Goal: Check status: Check status

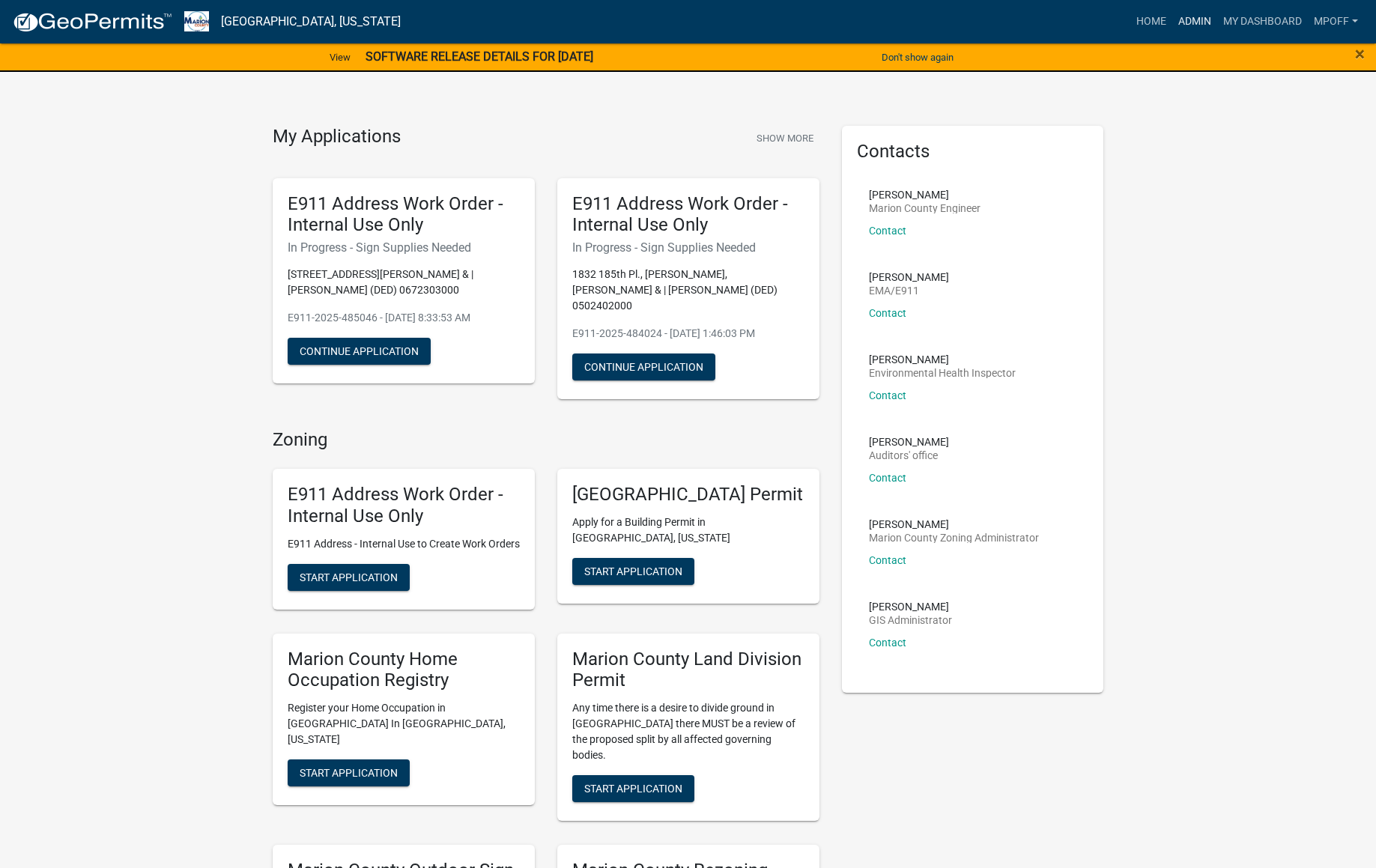
click at [1186, 21] on link "Admin" at bounding box center [1195, 21] width 45 height 28
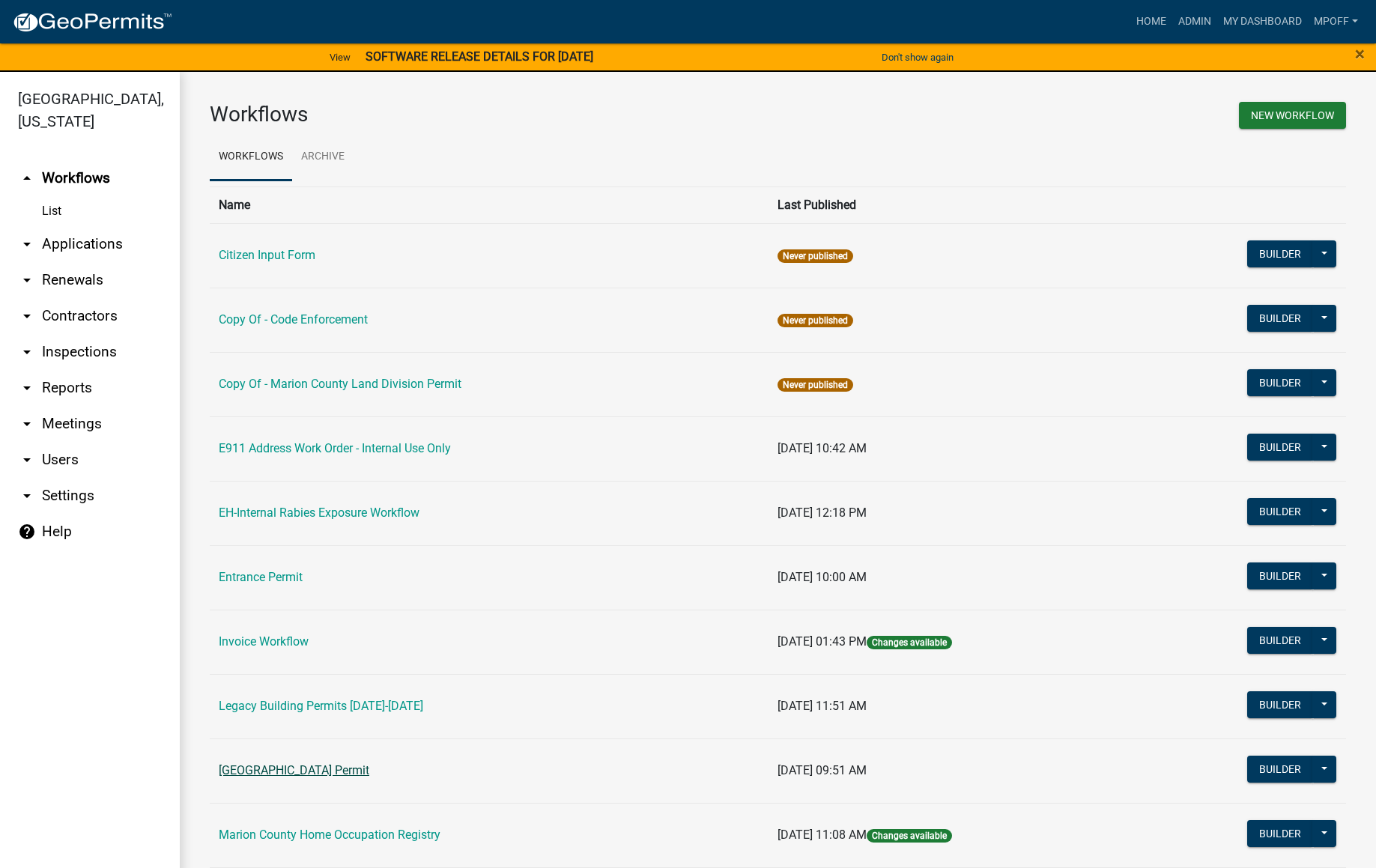
click at [296, 774] on link "[GEOGRAPHIC_DATA] Permit" at bounding box center [294, 770] width 150 height 15
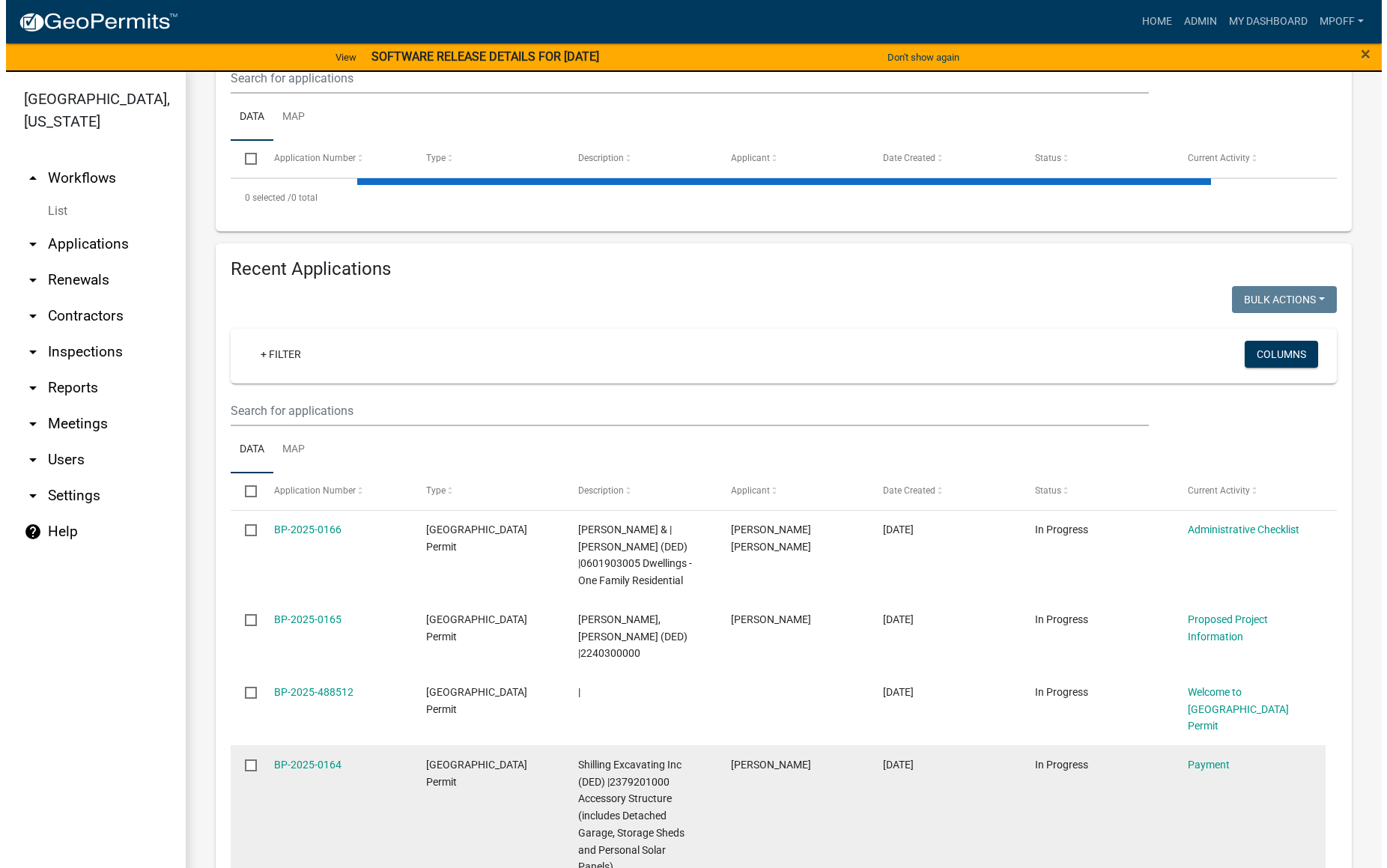
scroll to position [375, 0]
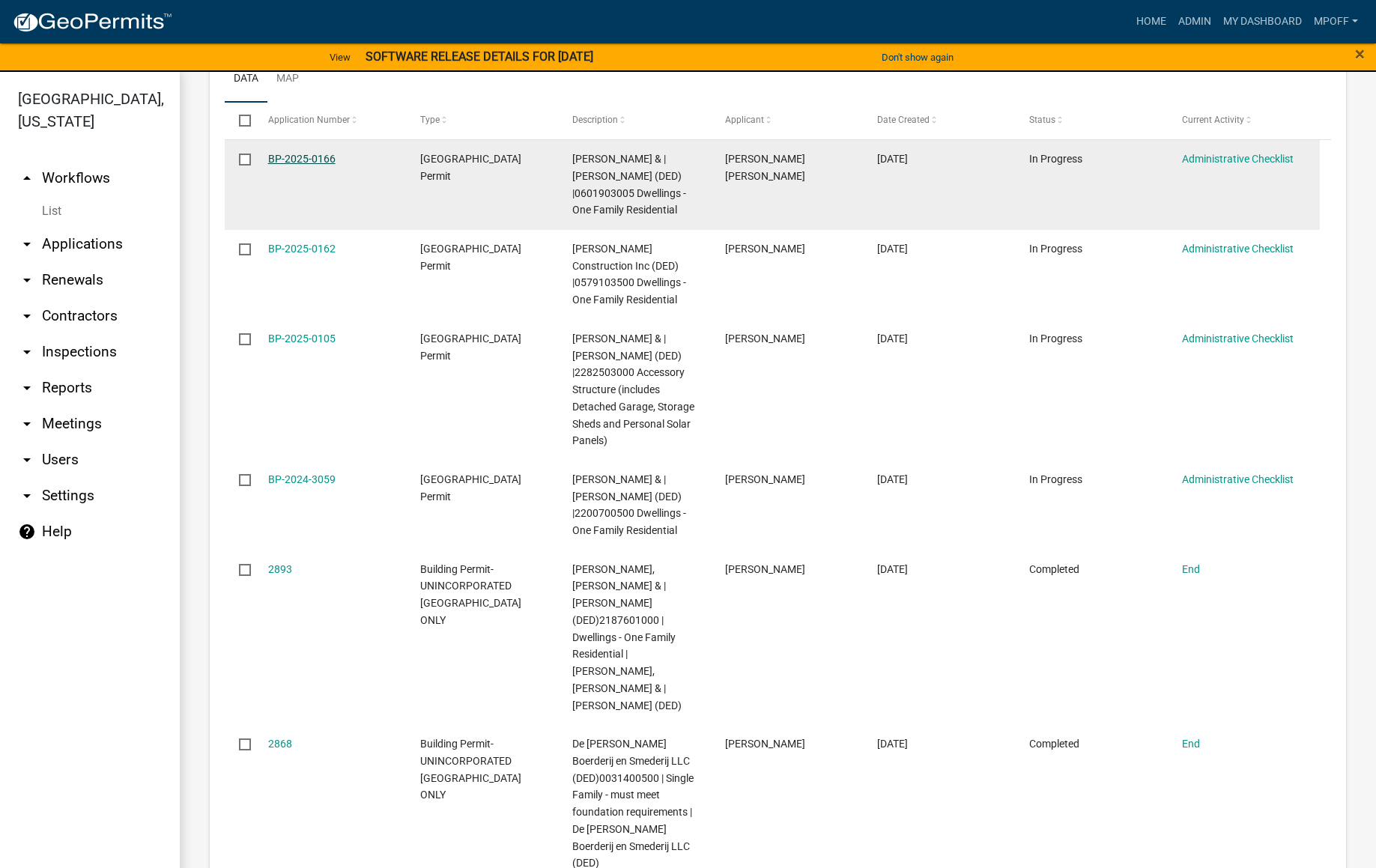
click at [307, 162] on link "BP-2025-0166" at bounding box center [302, 159] width 68 height 12
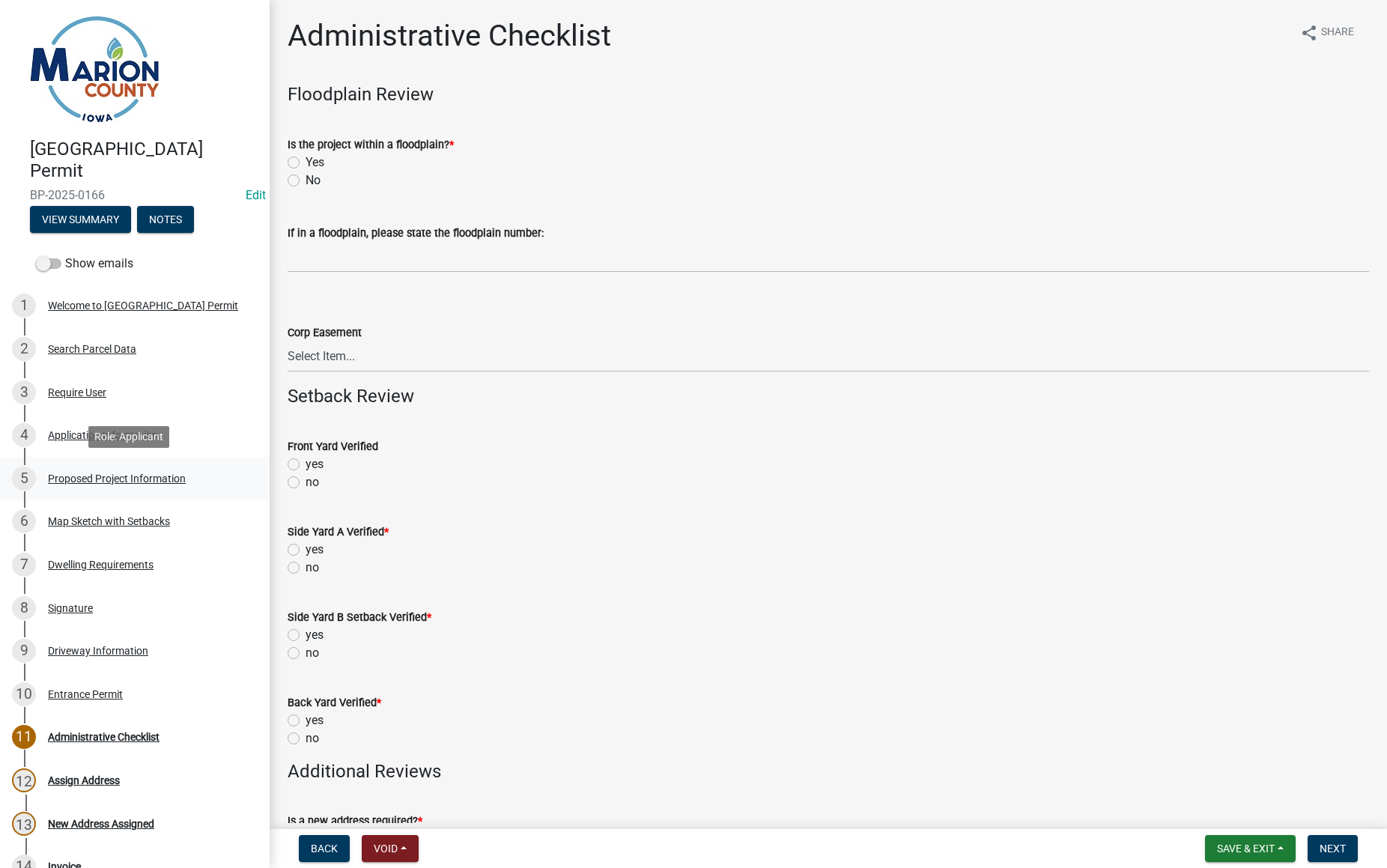
click at [125, 480] on div "Proposed Project Information" at bounding box center [117, 479] width 138 height 11
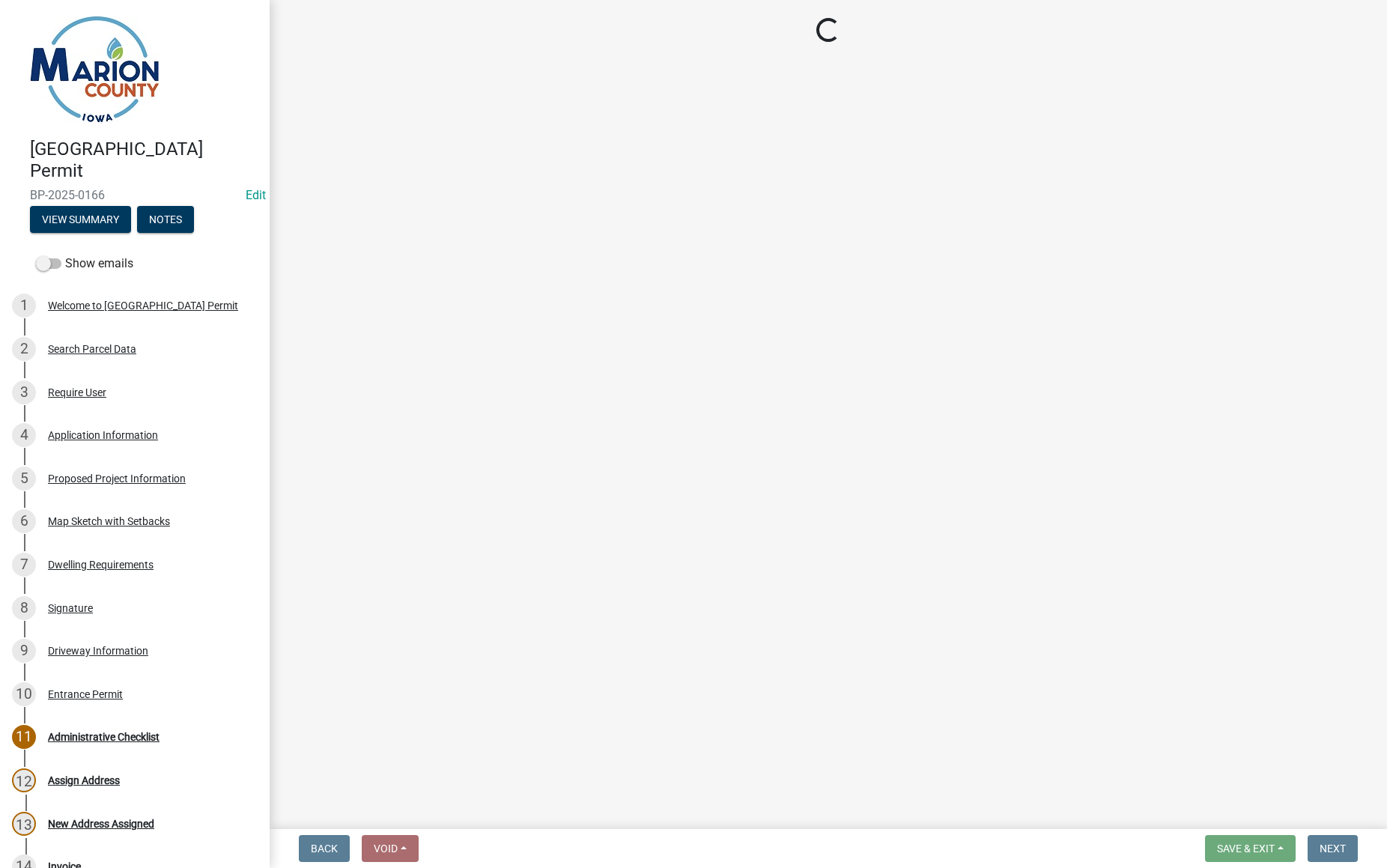
select select "ad82ad94-9bd8-43b2-a066-f5ac38fcadf5"
select select "f37e860c-a887-41e0-a466-b738e3b0a2db"
select select "c01c0ffe-a9ad-46ba-80d8-07ee8e46f3b2"
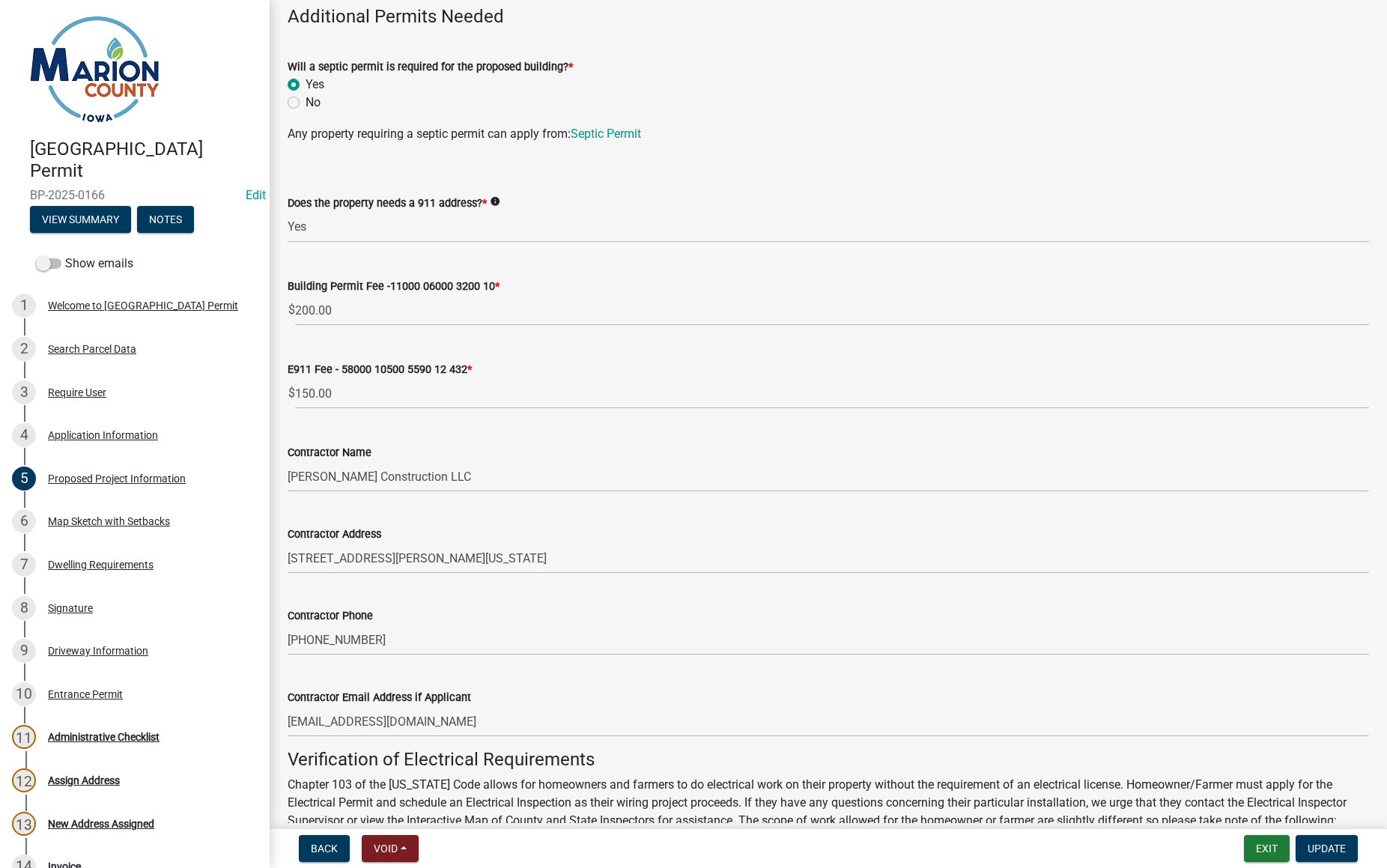
scroll to position [674, 0]
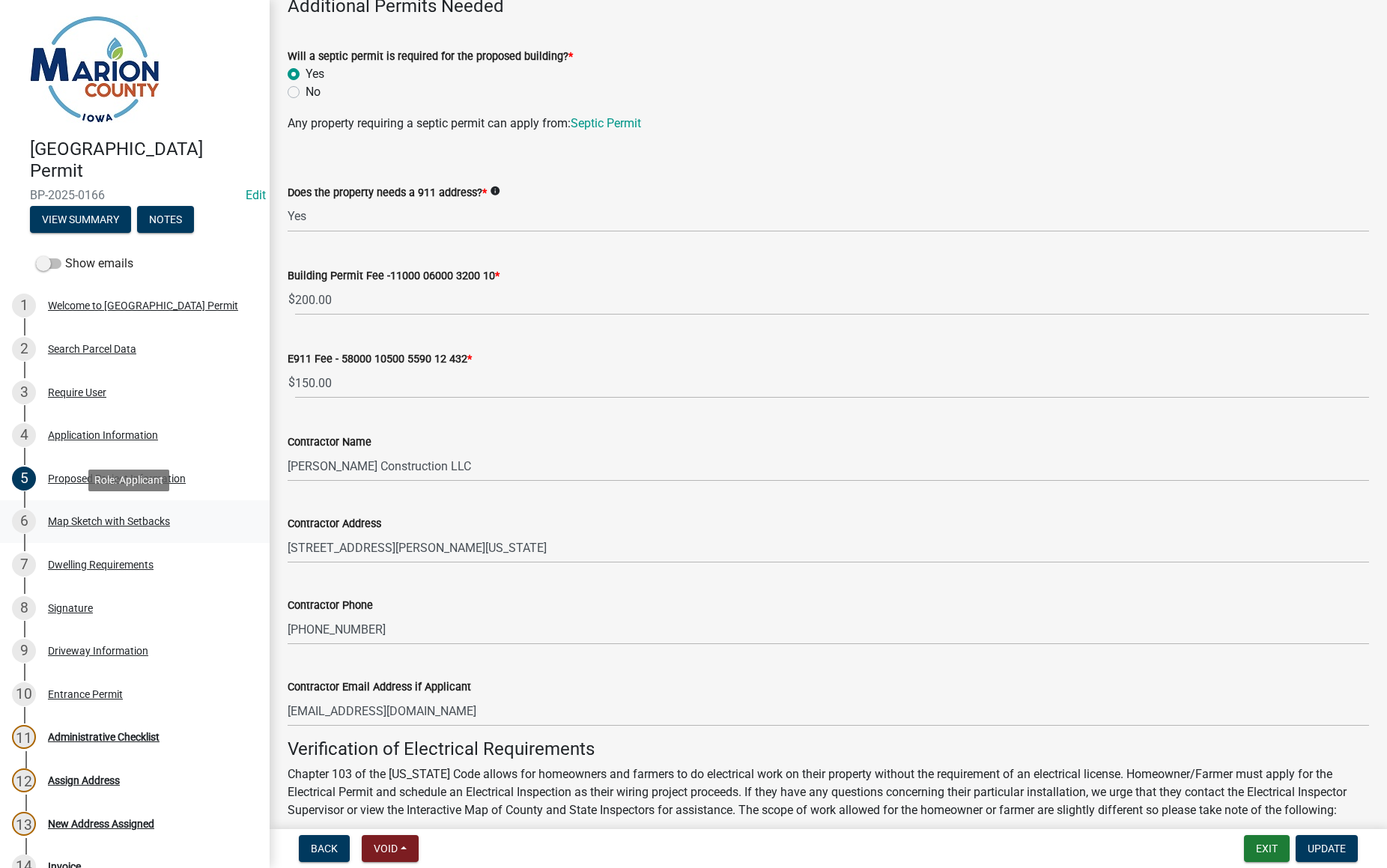
click at [140, 516] on div "Map Sketch with Setbacks" at bounding box center [108, 521] width 122 height 11
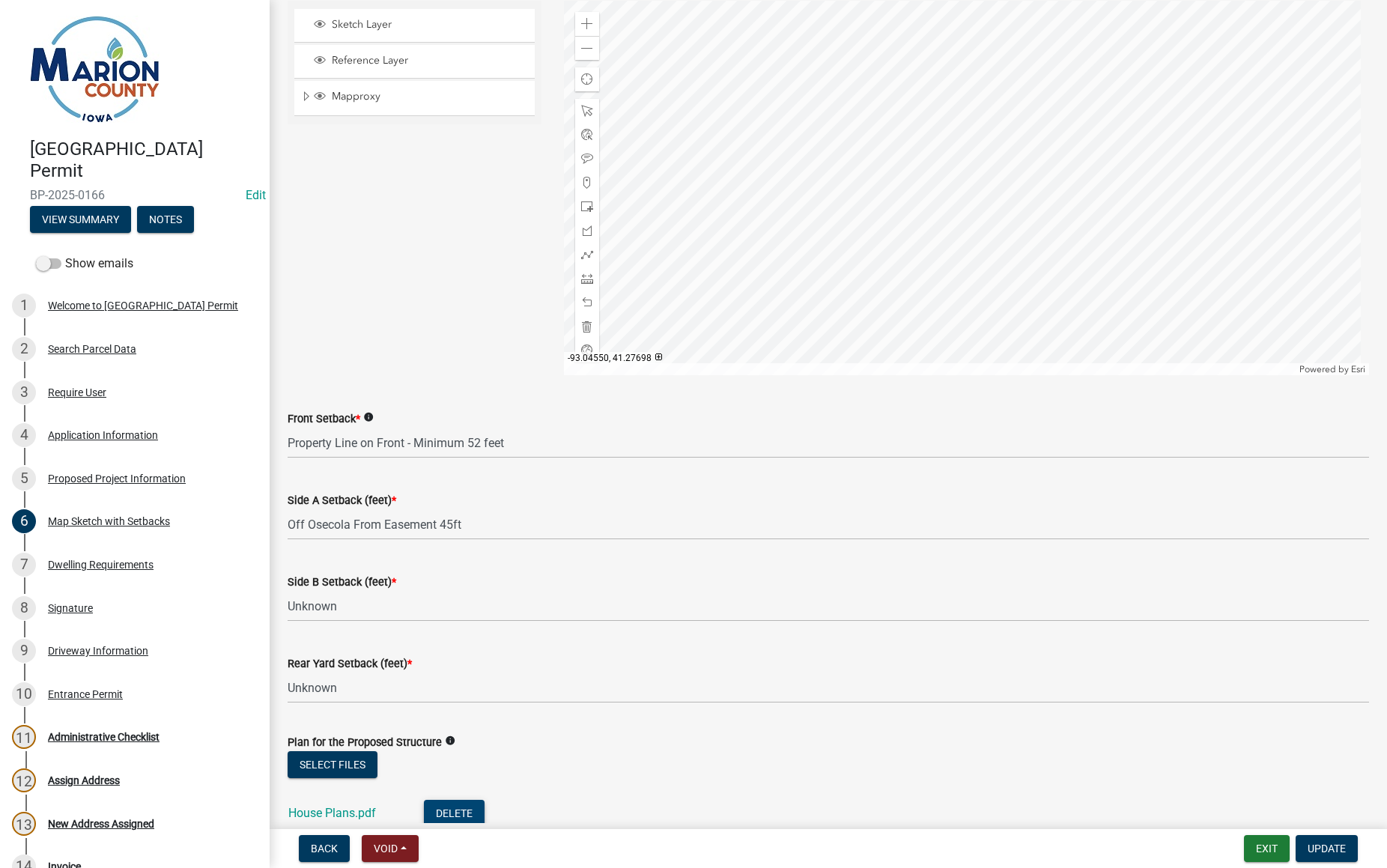
scroll to position [523, 0]
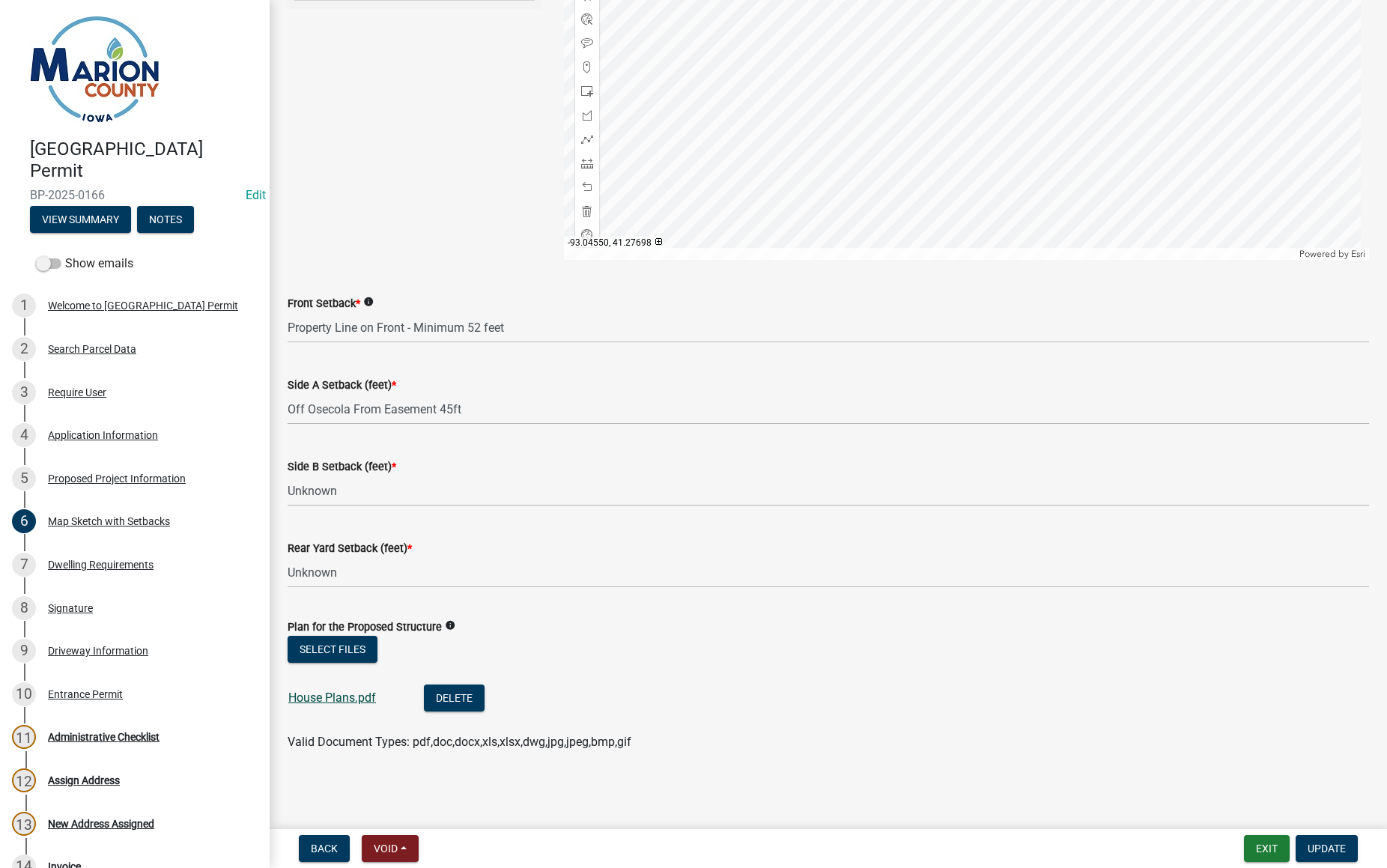
click at [335, 702] on link "House Plans.pdf" at bounding box center [332, 698] width 88 height 15
